Goal: Check status: Check status

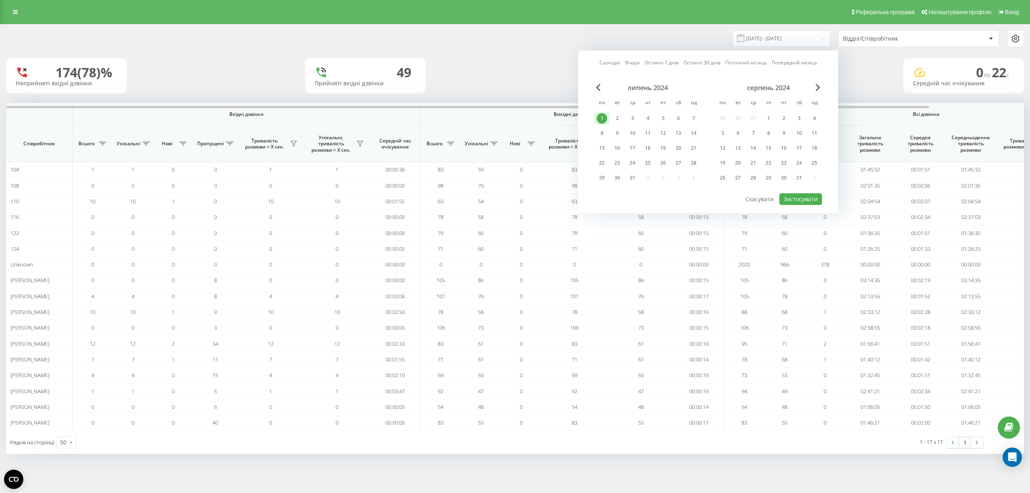
click at [623, 66] on div "Сьогодні Вчора Останні 7 днів Останні 30 днів Поточний місяць Попередній місяць" at bounding box center [708, 63] width 218 height 8
click at [613, 60] on link "Сьогодні" at bounding box center [609, 63] width 21 height 8
click at [791, 197] on button "Застосувати" at bounding box center [800, 199] width 43 height 12
type input "[DATE] - [DATE]"
